Goal: Navigation & Orientation: Find specific page/section

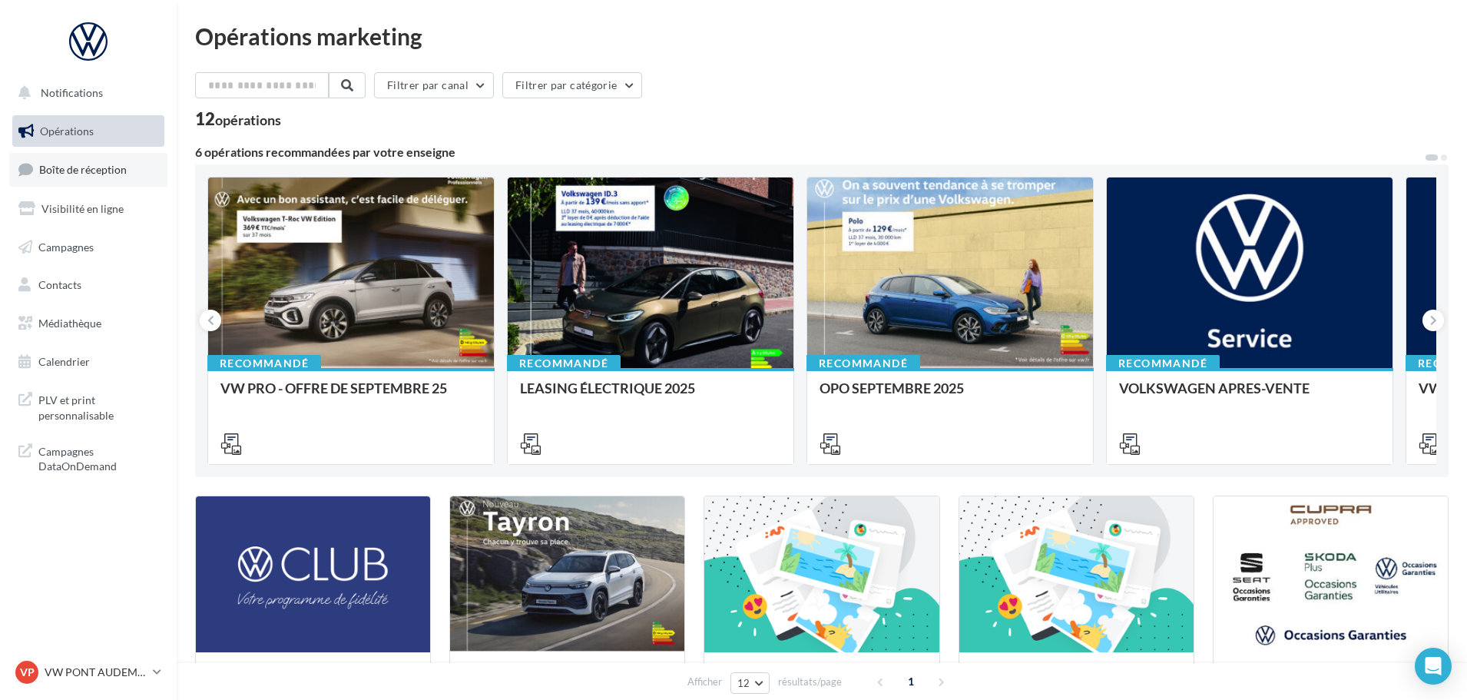
click at [98, 170] on span "Boîte de réception" at bounding box center [83, 169] width 88 height 13
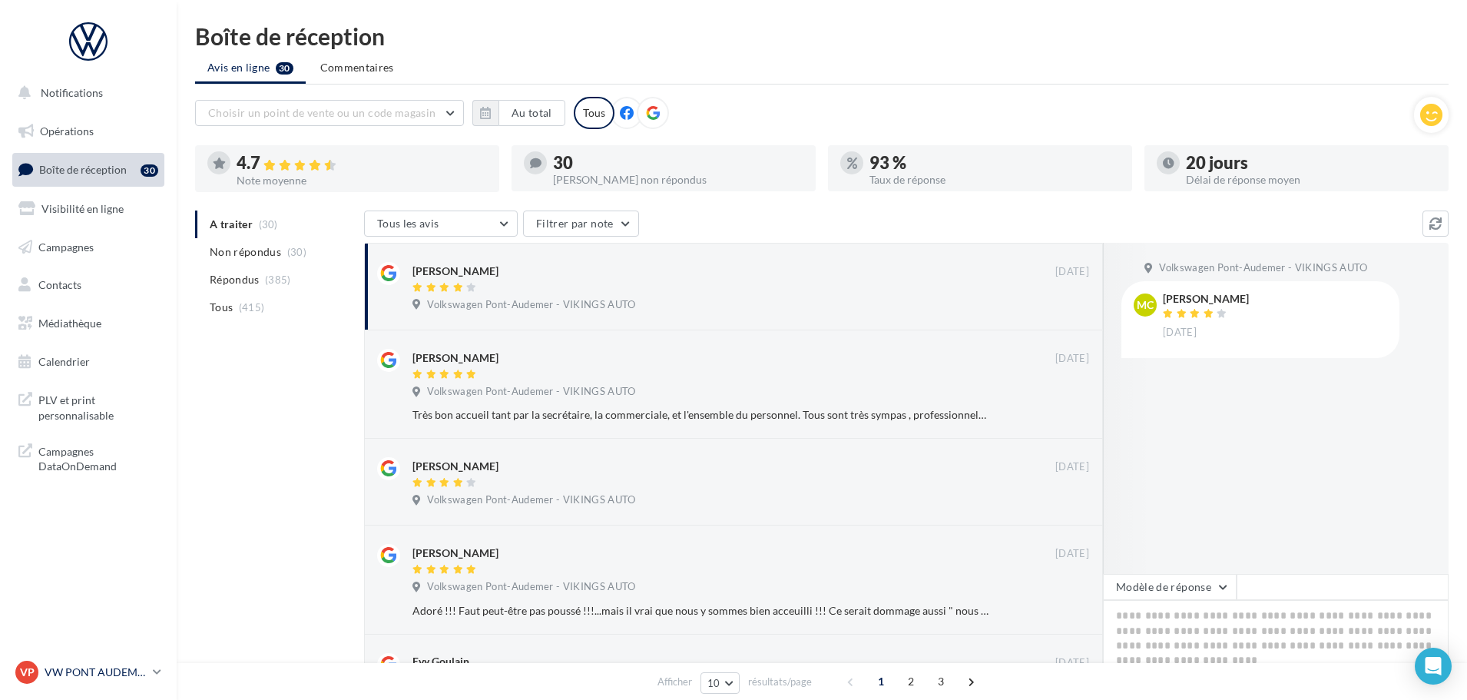
click at [104, 675] on p "VW PONT AUDEMER" at bounding box center [96, 671] width 102 height 15
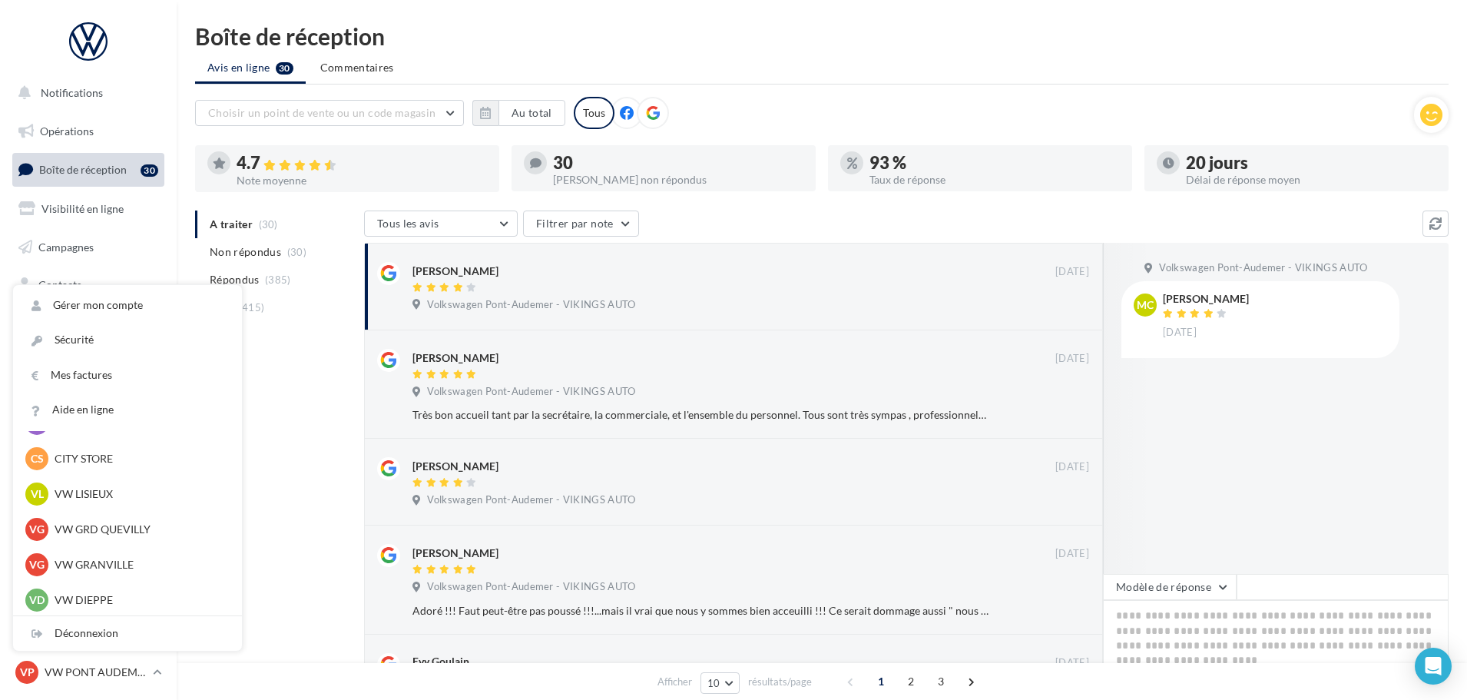
scroll to position [307, 0]
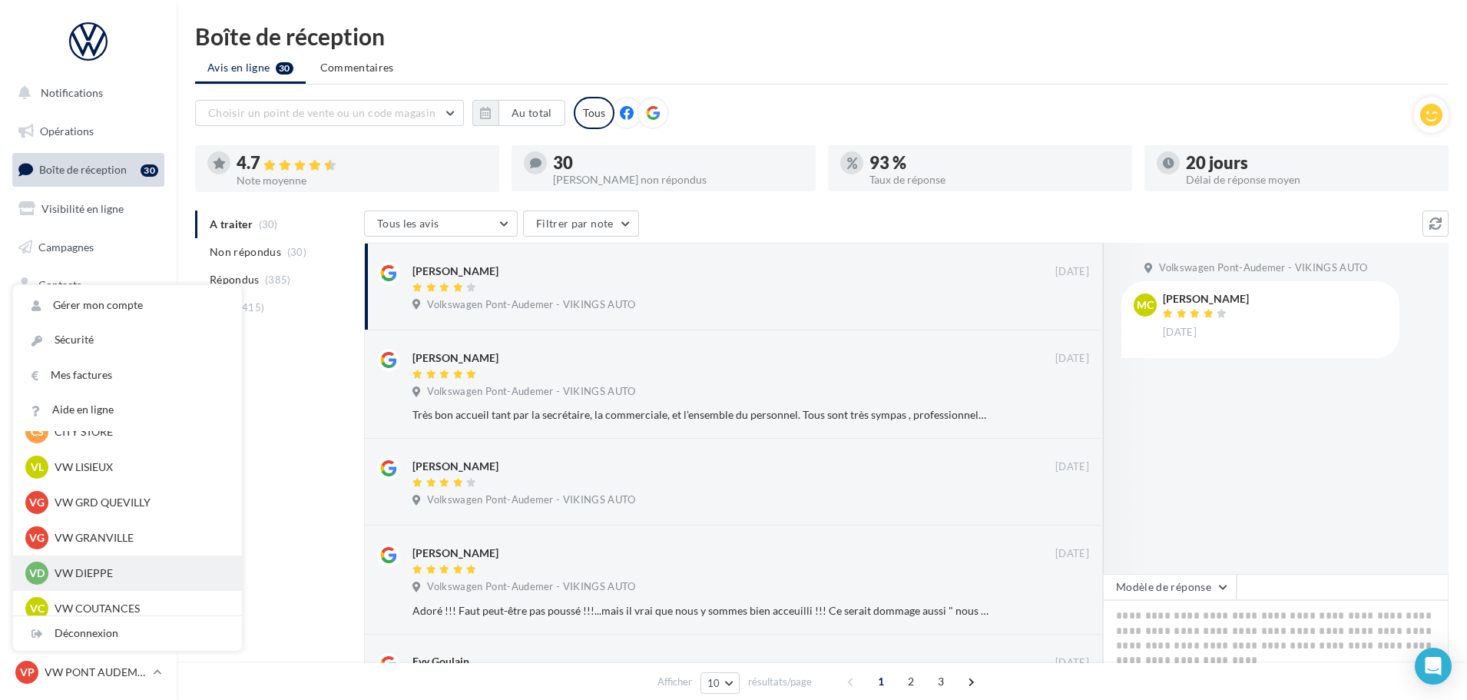
click at [84, 568] on p "VW DIEPPE" at bounding box center [139, 572] width 169 height 15
